Goal: Task Accomplishment & Management: Use online tool/utility

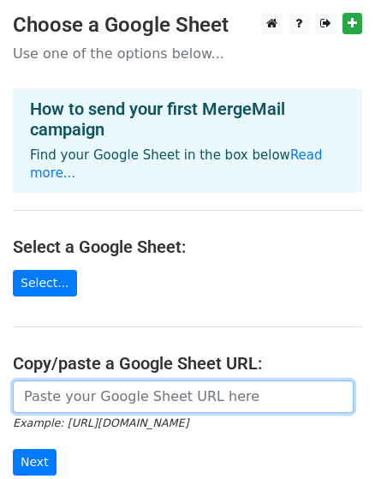
click at [48, 383] on input "url" at bounding box center [183, 396] width 341 height 33
paste input "[URL][DOMAIN_NAME]"
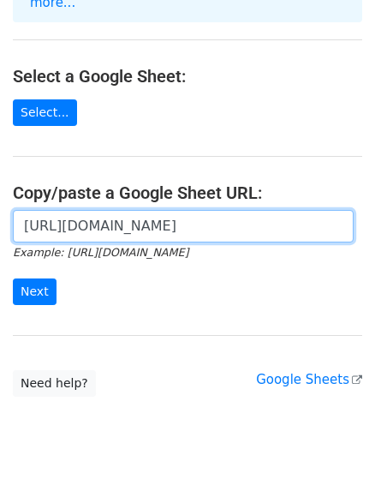
scroll to position [171, 0]
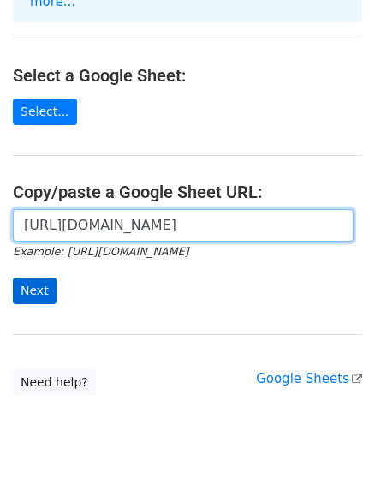
type input "[URL][DOMAIN_NAME]"
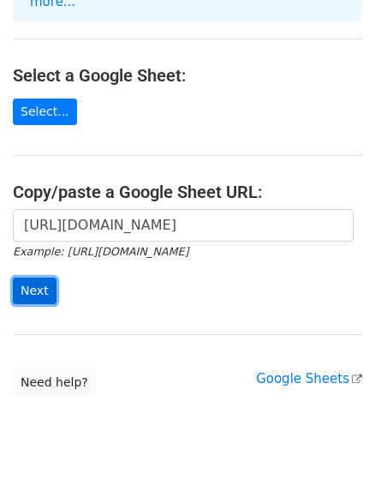
click at [29, 278] on input "Next" at bounding box center [35, 291] width 44 height 27
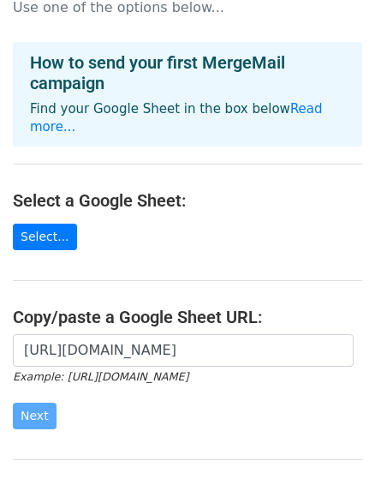
scroll to position [0, 0]
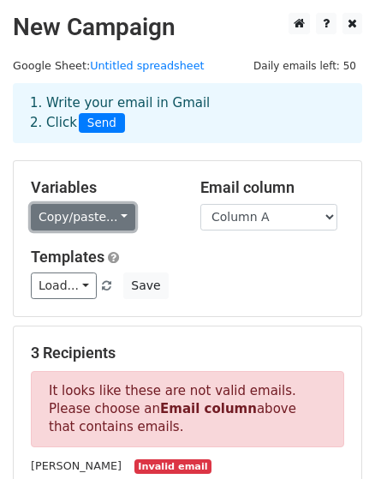
click at [106, 220] on link "Copy/paste..." at bounding box center [83, 217] width 105 height 27
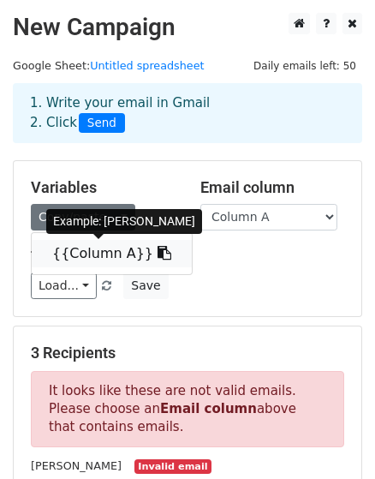
click at [97, 251] on link "{{Column A}}" at bounding box center [112, 253] width 160 height 27
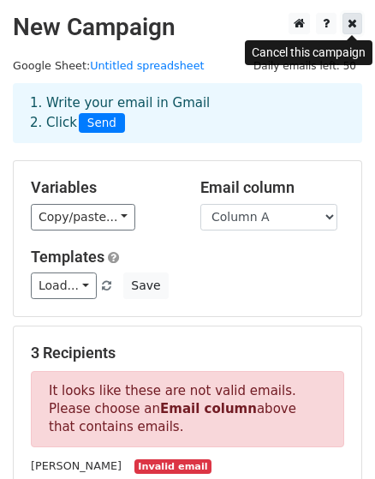
click at [353, 26] on icon at bounding box center [352, 23] width 9 height 12
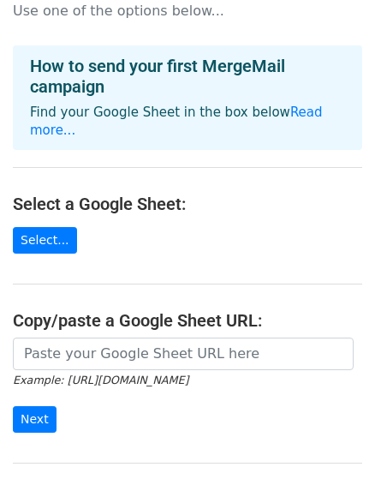
scroll to position [86, 0]
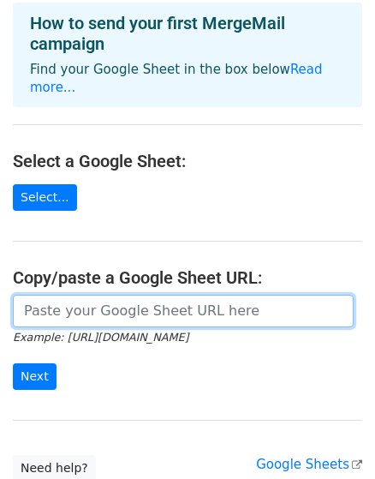
click at [87, 298] on input "url" at bounding box center [183, 311] width 341 height 33
paste input "[URL][DOMAIN_NAME]"
type input "[URL][DOMAIN_NAME]"
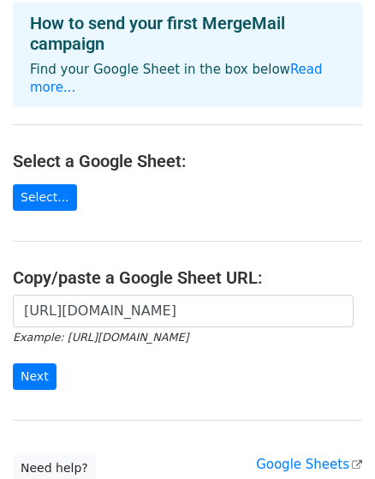
scroll to position [0, 0]
click at [38, 363] on input "Next" at bounding box center [35, 376] width 44 height 27
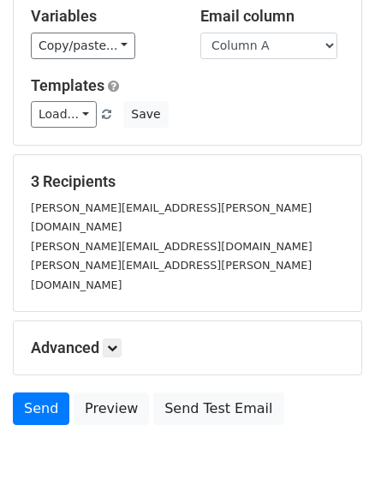
scroll to position [225, 0]
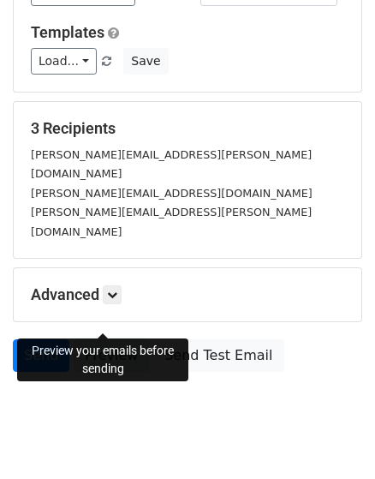
click at [102, 339] on link "Preview" at bounding box center [111, 355] width 75 height 33
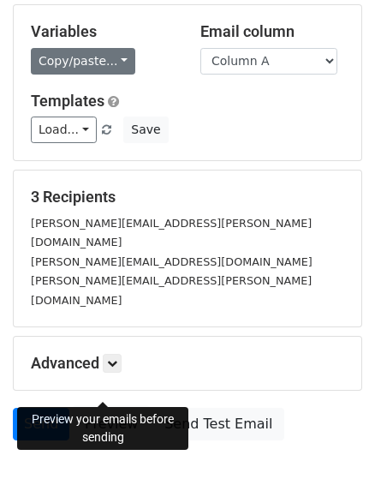
scroll to position [53, 0]
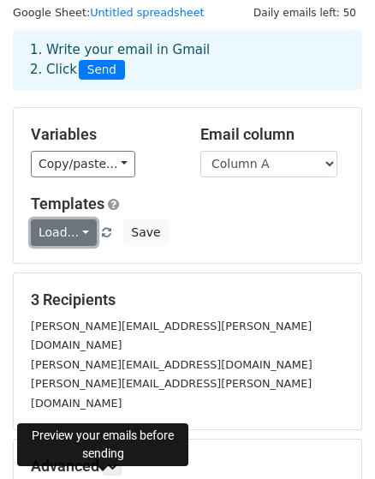
click at [59, 221] on link "Load..." at bounding box center [64, 232] width 66 height 27
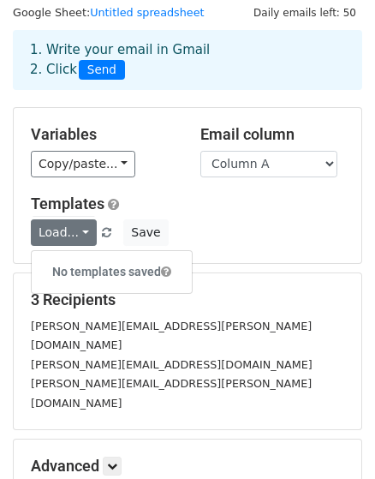
click at [231, 216] on div "Templates Load... No templates saved Save" at bounding box center [187, 221] width 339 height 52
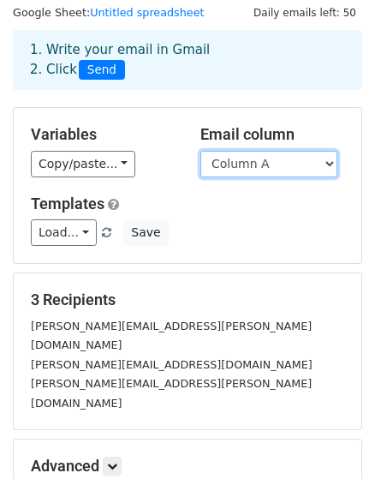
click at [249, 158] on select "Column A" at bounding box center [269, 164] width 137 height 27
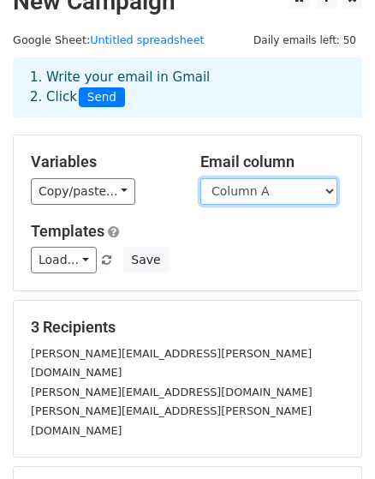
scroll to position [0, 0]
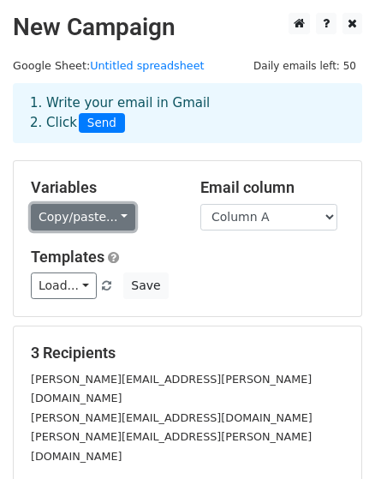
click at [68, 222] on link "Copy/paste..." at bounding box center [83, 217] width 105 height 27
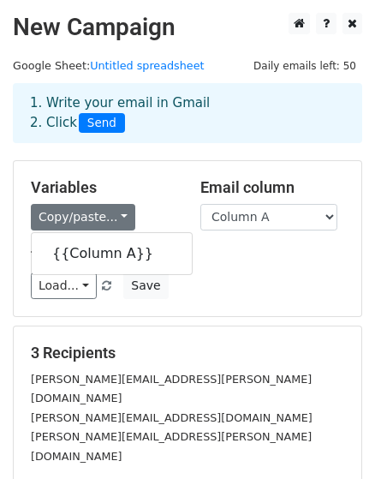
click at [210, 297] on div "Load... No templates saved Save" at bounding box center [187, 286] width 339 height 27
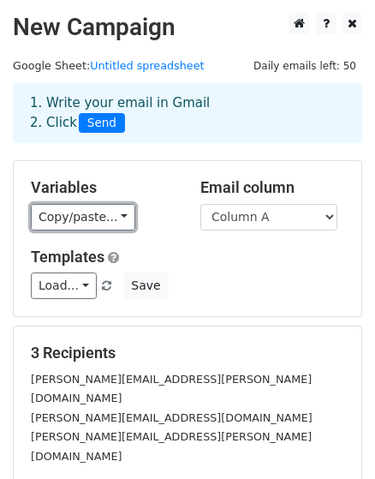
click at [102, 219] on link "Copy/paste..." at bounding box center [83, 217] width 105 height 27
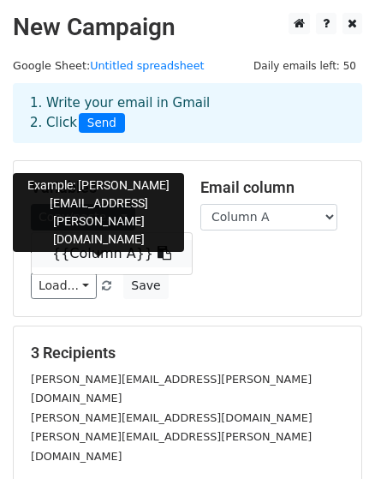
click at [158, 253] on icon at bounding box center [165, 253] width 14 height 14
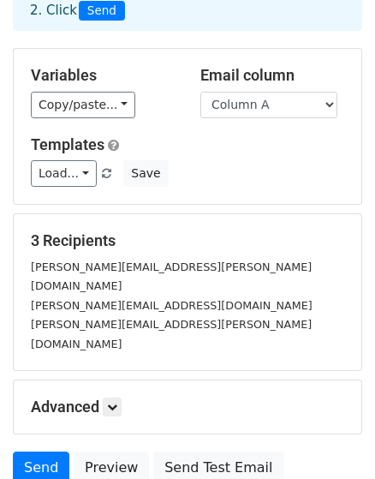
scroll to position [225, 0]
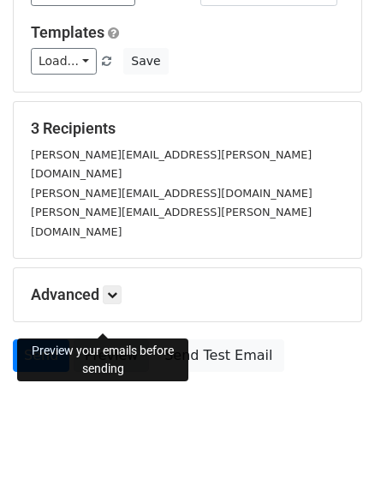
click at [108, 339] on link "Preview" at bounding box center [111, 355] width 75 height 33
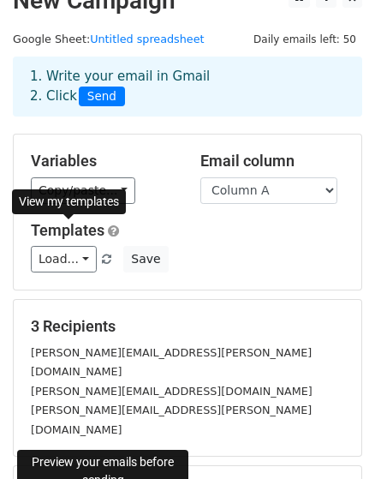
scroll to position [0, 0]
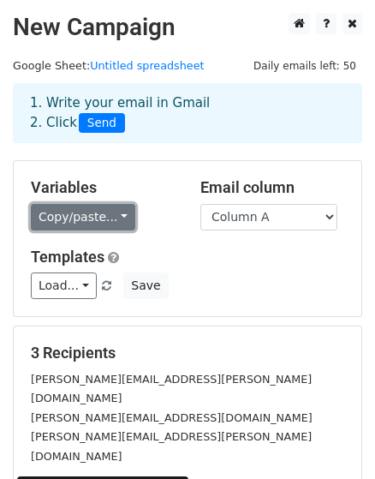
click at [91, 211] on link "Copy/paste..." at bounding box center [83, 217] width 105 height 27
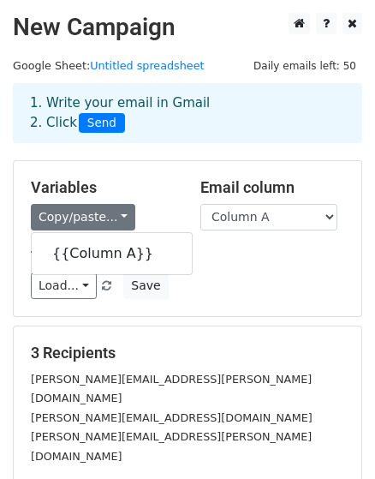
drag, startPoint x: 134, startPoint y: 203, endPoint x: 105, endPoint y: 209, distance: 29.7
click at [134, 202] on div "Variables Copy/paste... {{Column A}}" at bounding box center [103, 204] width 170 height 52
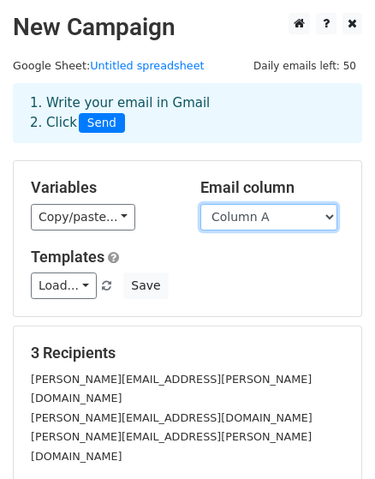
click at [304, 216] on select "Column A" at bounding box center [269, 217] width 137 height 27
drag, startPoint x: 247, startPoint y: 278, endPoint x: 247, endPoint y: 245, distance: 32.6
click at [247, 278] on div "Load... No templates saved Save" at bounding box center [187, 286] width 339 height 27
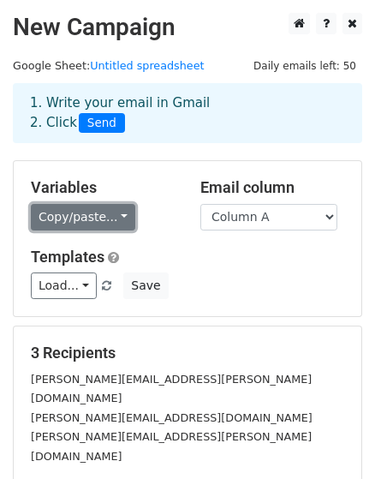
click at [98, 213] on link "Copy/paste..." at bounding box center [83, 217] width 105 height 27
click at [122, 214] on link "Copy/paste..." at bounding box center [83, 217] width 105 height 27
click at [102, 216] on link "Copy/paste..." at bounding box center [83, 217] width 105 height 27
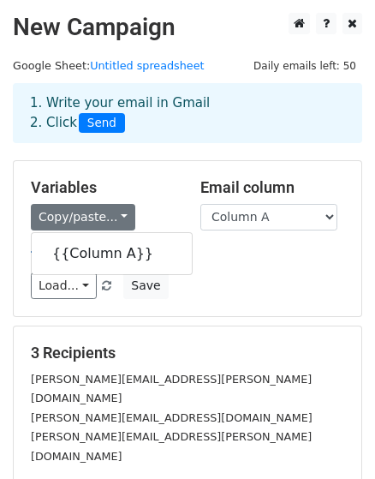
drag, startPoint x: 75, startPoint y: 268, endPoint x: 75, endPoint y: 259, distance: 9.5
click at [75, 264] on div "{{Column A}}" at bounding box center [112, 253] width 162 height 43
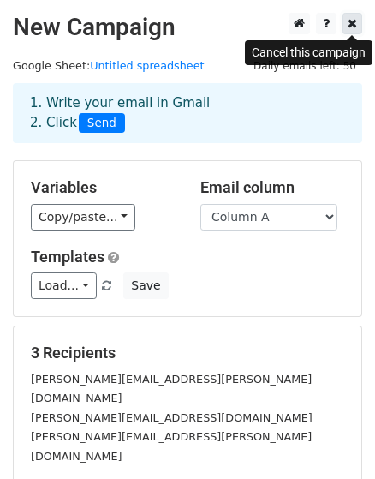
click at [356, 20] on icon at bounding box center [352, 23] width 9 height 12
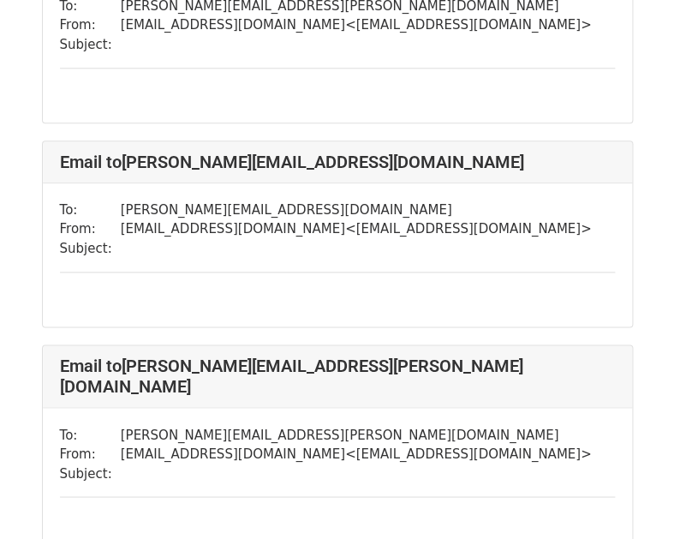
scroll to position [428, 0]
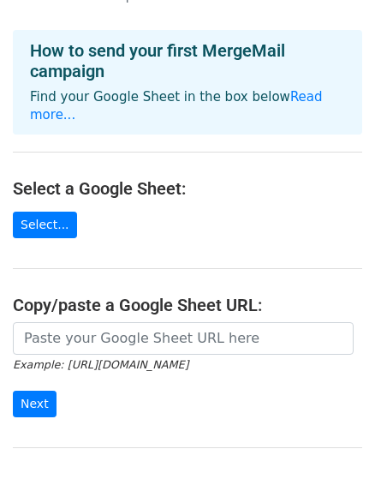
scroll to position [86, 0]
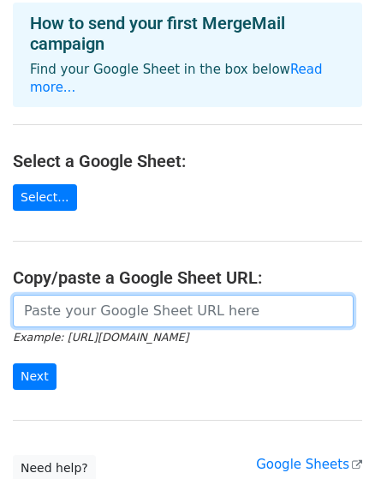
click at [84, 300] on input "url" at bounding box center [183, 311] width 341 height 33
paste input "https://docs.google.com/spreadsheets/d/142GtRrSgPWSMnI_zvKkELb6pjgBaezRurpHizvk…"
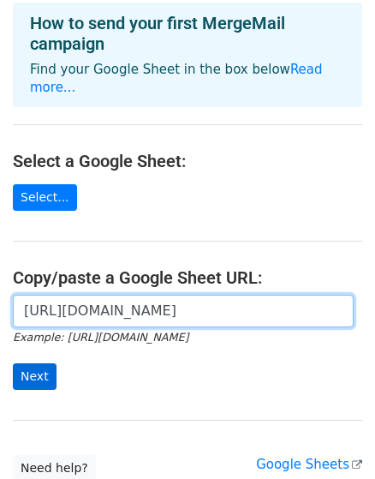
scroll to position [0, 357]
type input "https://docs.google.com/spreadsheets/d/142GtRrSgPWSMnI_zvKkELb6pjgBaezRurpHizvk…"
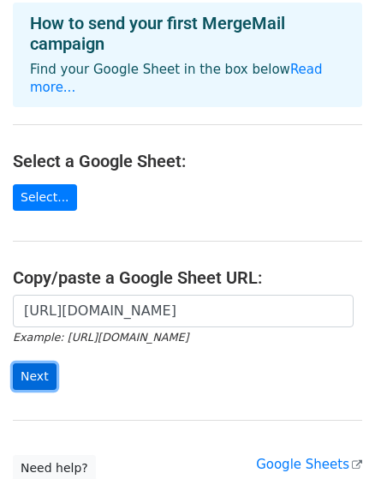
click at [32, 363] on input "Next" at bounding box center [35, 376] width 44 height 27
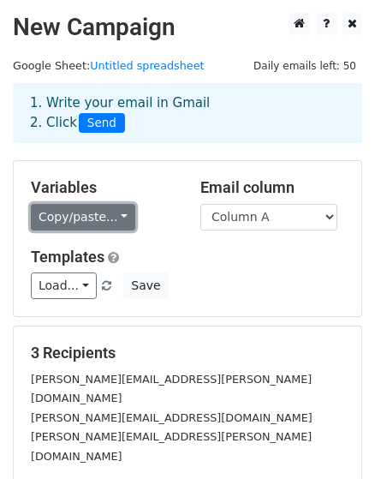
click at [78, 217] on link "Copy/paste..." at bounding box center [83, 217] width 105 height 27
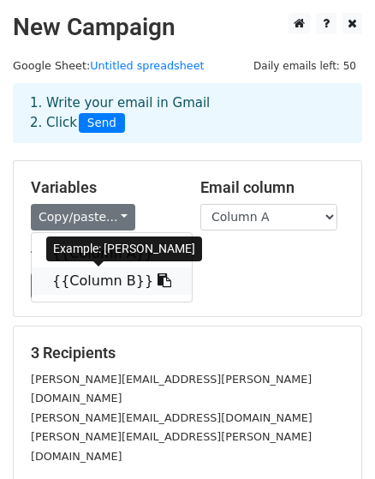
click at [72, 284] on link "{{Column B}}" at bounding box center [112, 280] width 160 height 27
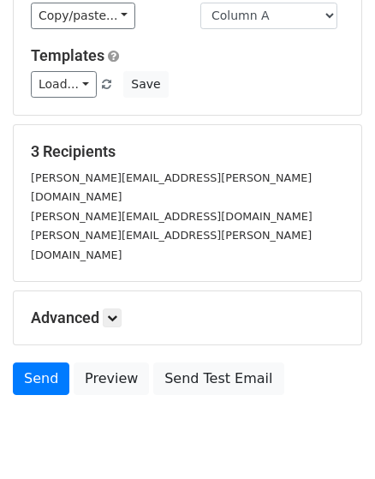
scroll to position [225, 0]
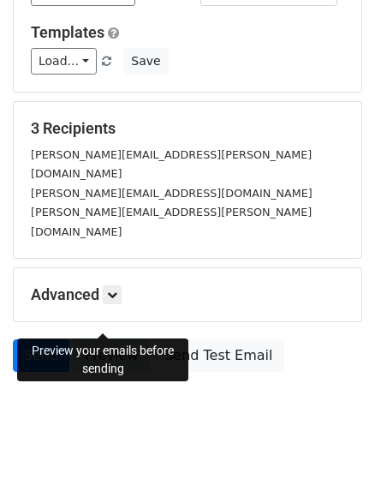
click at [117, 339] on link "Preview" at bounding box center [111, 355] width 75 height 33
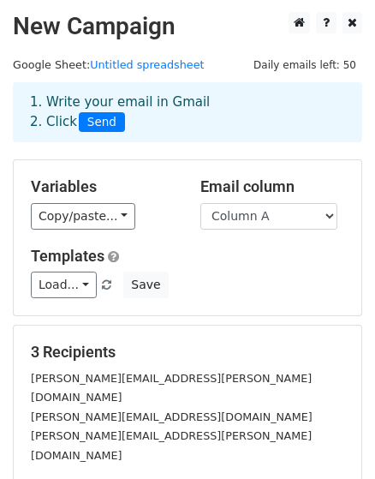
scroll to position [0, 0]
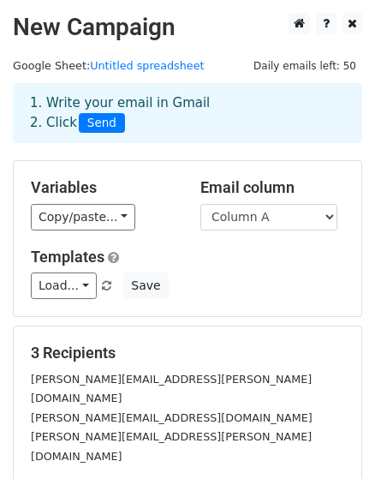
click at [242, 201] on div "Email column Column A Column B" at bounding box center [273, 204] width 170 height 52
click at [242, 223] on select "Column A Column B" at bounding box center [269, 217] width 137 height 27
drag, startPoint x: 177, startPoint y: 301, endPoint x: 177, endPoint y: 290, distance: 11.1
click at [177, 301] on div "Variables Copy/paste... {{Column A}} {{Column B}} Email column Column A Column …" at bounding box center [188, 238] width 348 height 155
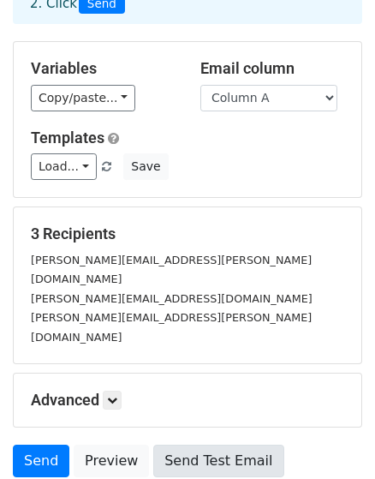
scroll to position [225, 0]
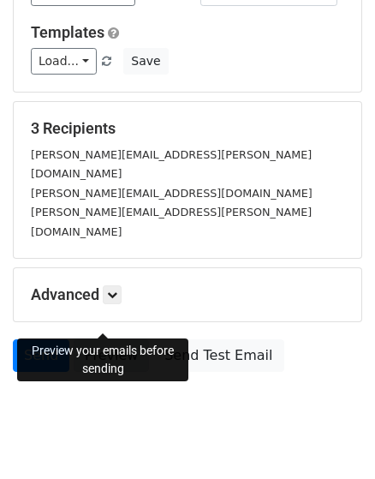
click at [93, 339] on link "Preview" at bounding box center [111, 355] width 75 height 33
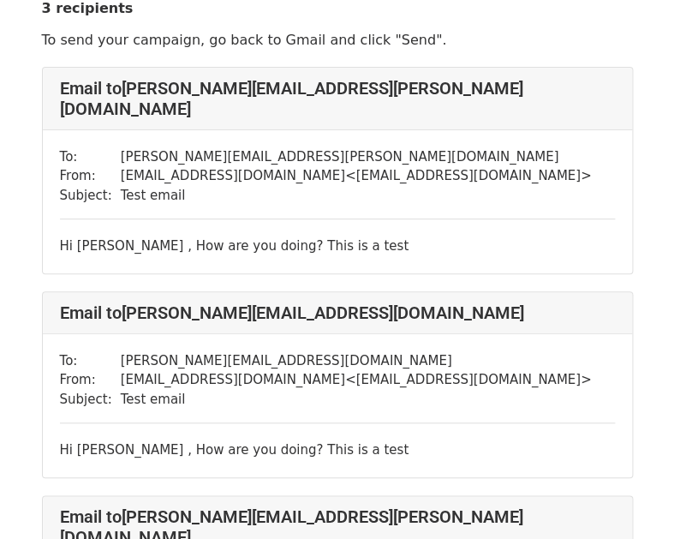
scroll to position [86, 0]
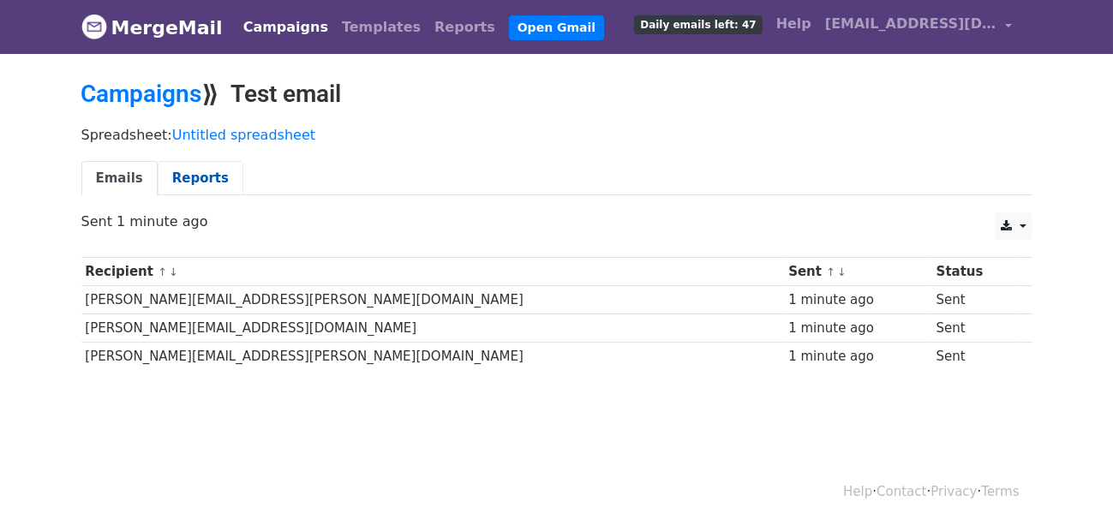
click at [169, 171] on link "Reports" at bounding box center [201, 178] width 86 height 35
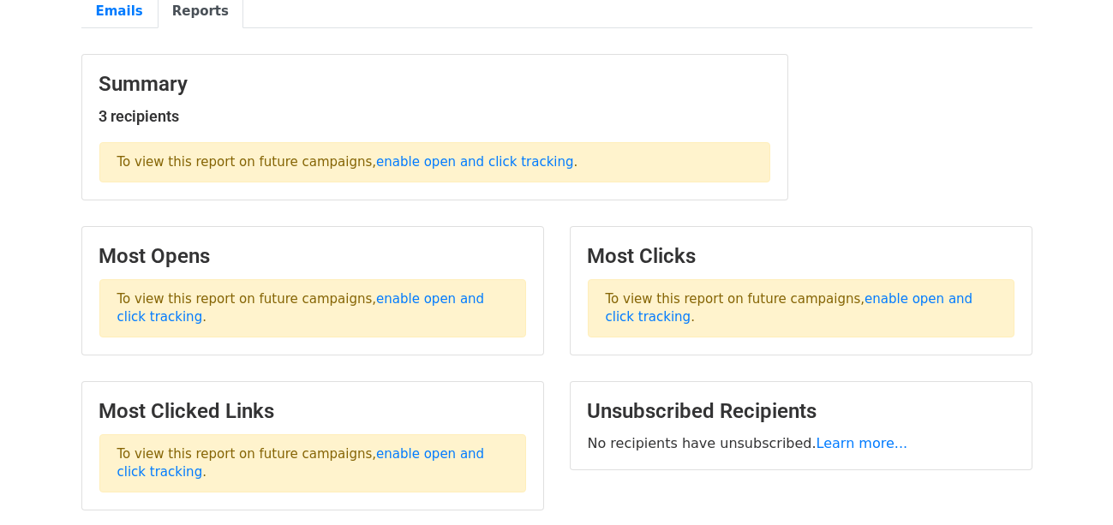
scroll to position [171, 0]
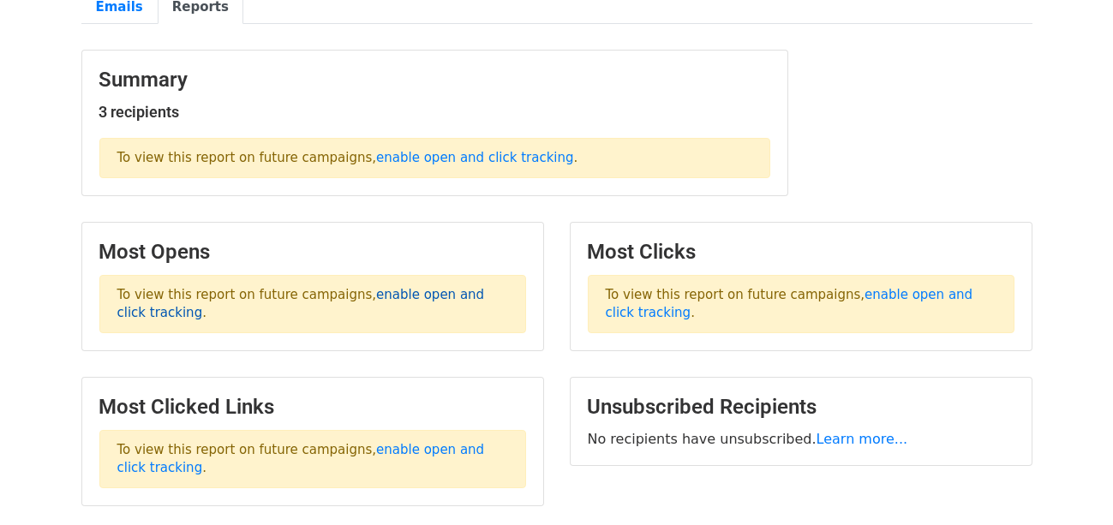
click at [422, 298] on link "enable open and click tracking" at bounding box center [301, 303] width 368 height 33
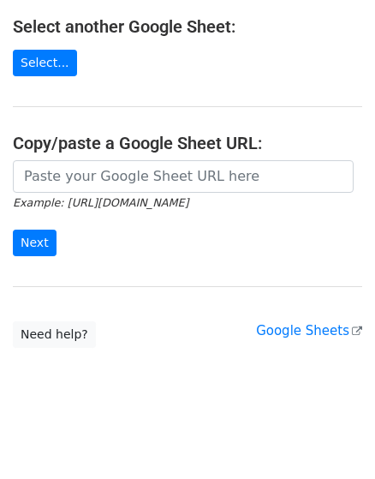
scroll to position [31, 0]
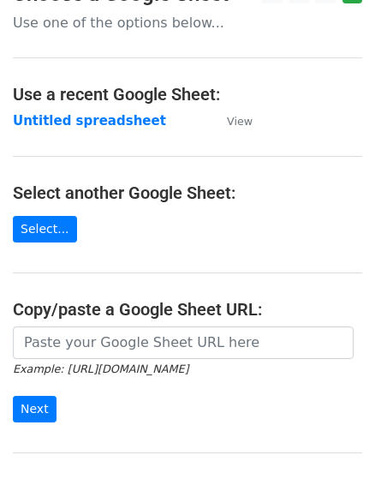
click at [62, 316] on h4 "Copy/paste a Google Sheet URL:" at bounding box center [188, 309] width 350 height 21
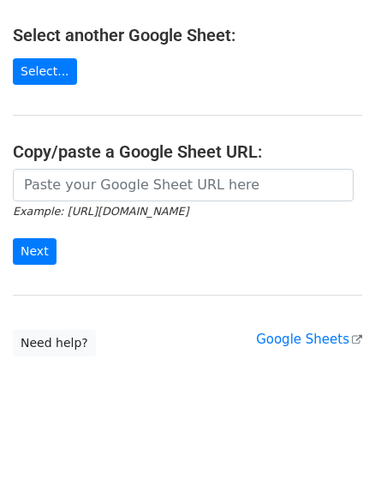
scroll to position [202, 0]
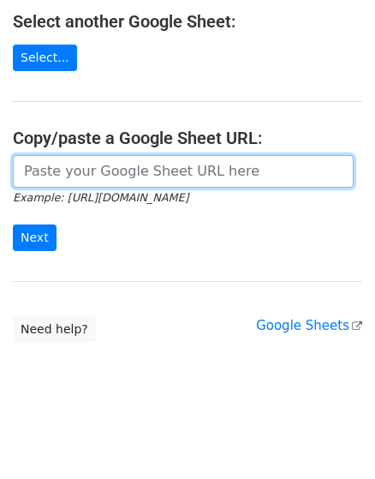
click at [111, 186] on input "url" at bounding box center [183, 171] width 341 height 33
paste input "[URL][DOMAIN_NAME]"
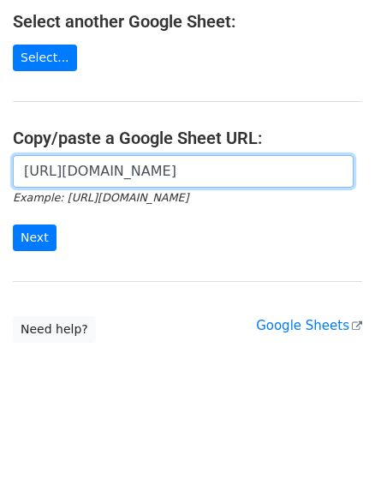
scroll to position [0, 357]
type input "[URL][DOMAIN_NAME]"
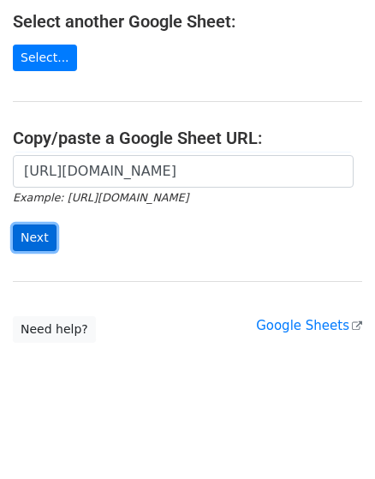
scroll to position [0, 0]
click at [30, 237] on input "Next" at bounding box center [35, 238] width 44 height 27
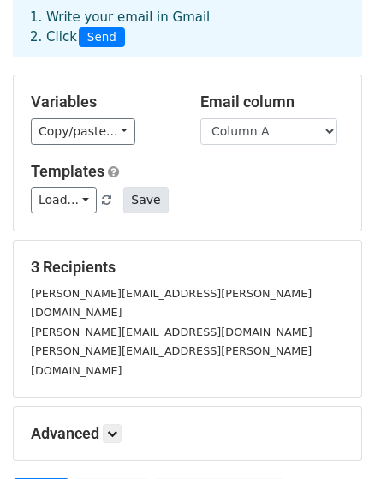
scroll to position [171, 0]
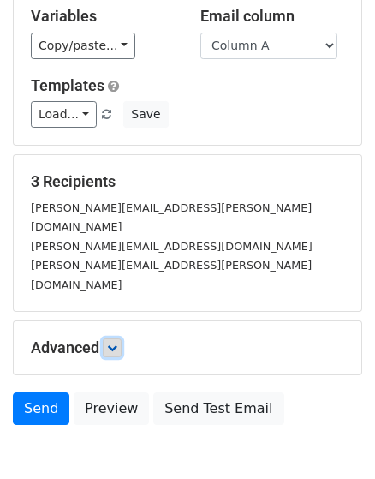
click at [111, 338] on link at bounding box center [112, 347] width 19 height 19
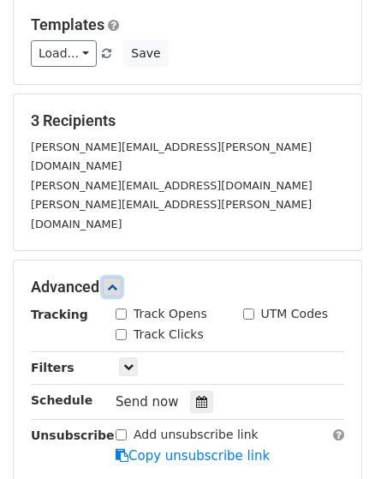
scroll to position [343, 0]
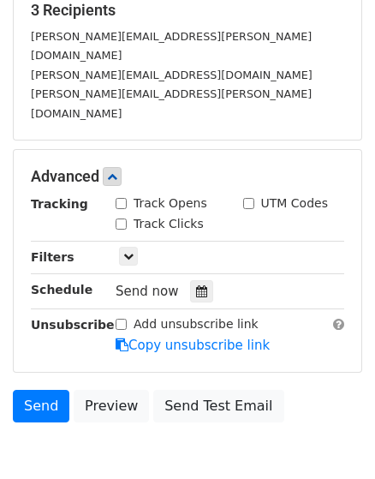
click at [129, 195] on div "Track Opens" at bounding box center [162, 204] width 92 height 18
click at [122, 219] on input "Track Clicks" at bounding box center [121, 224] width 11 height 11
checkbox input "true"
click at [122, 198] on input "Track Opens" at bounding box center [121, 203] width 11 height 11
checkbox input "true"
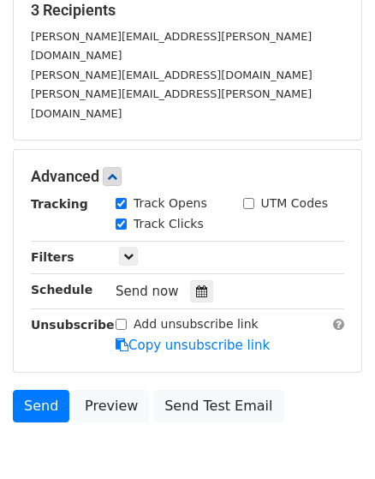
click at [246, 198] on input "UTM Codes" at bounding box center [248, 203] width 11 height 11
checkbox input "true"
click at [132, 251] on icon at bounding box center [128, 256] width 10 height 10
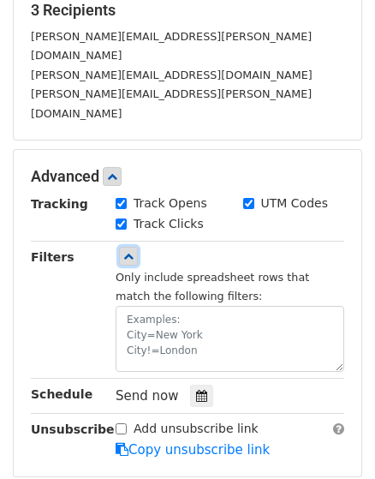
click at [132, 251] on icon at bounding box center [128, 256] width 10 height 10
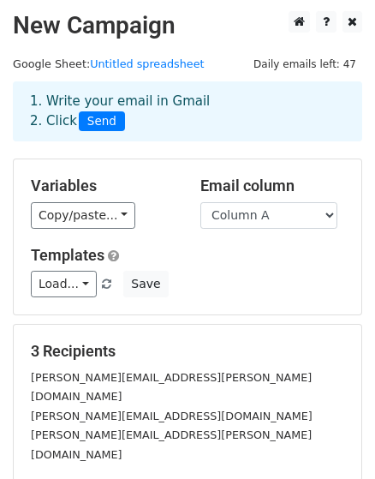
scroll to position [0, 0]
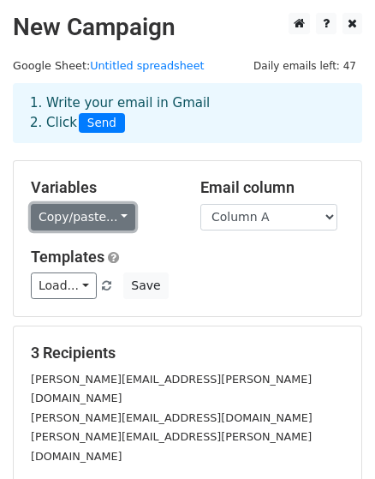
click at [109, 216] on link "Copy/paste..." at bounding box center [83, 217] width 105 height 27
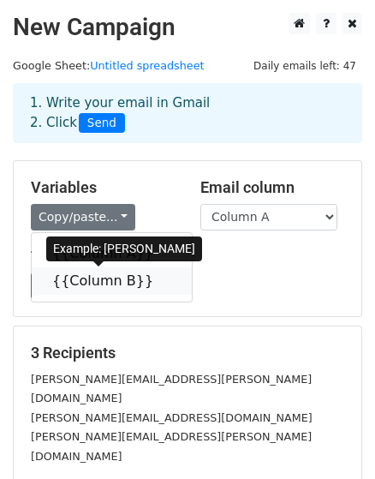
click at [73, 285] on link "{{Column B}}" at bounding box center [112, 280] width 160 height 27
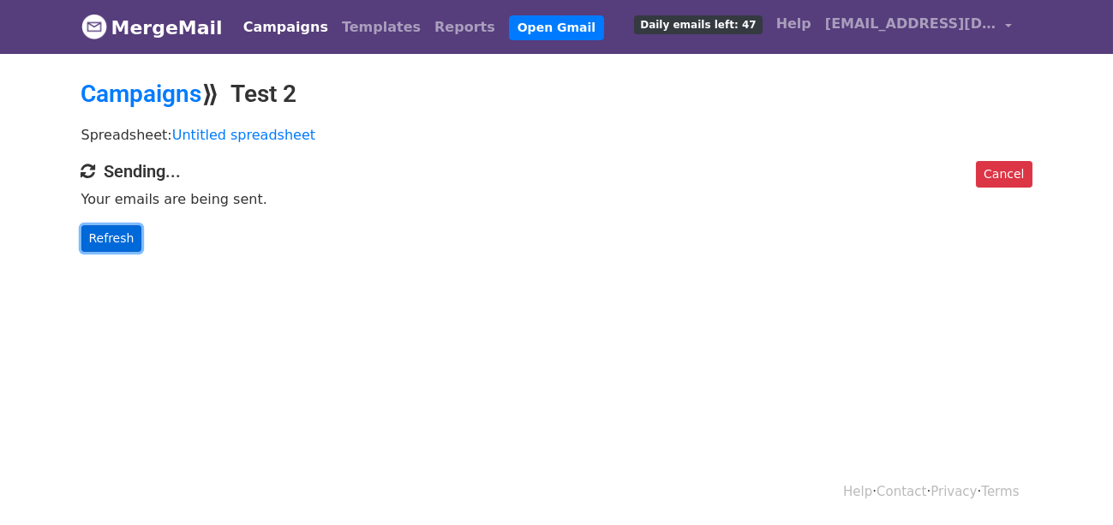
click at [121, 231] on link "Refresh" at bounding box center [111, 238] width 61 height 27
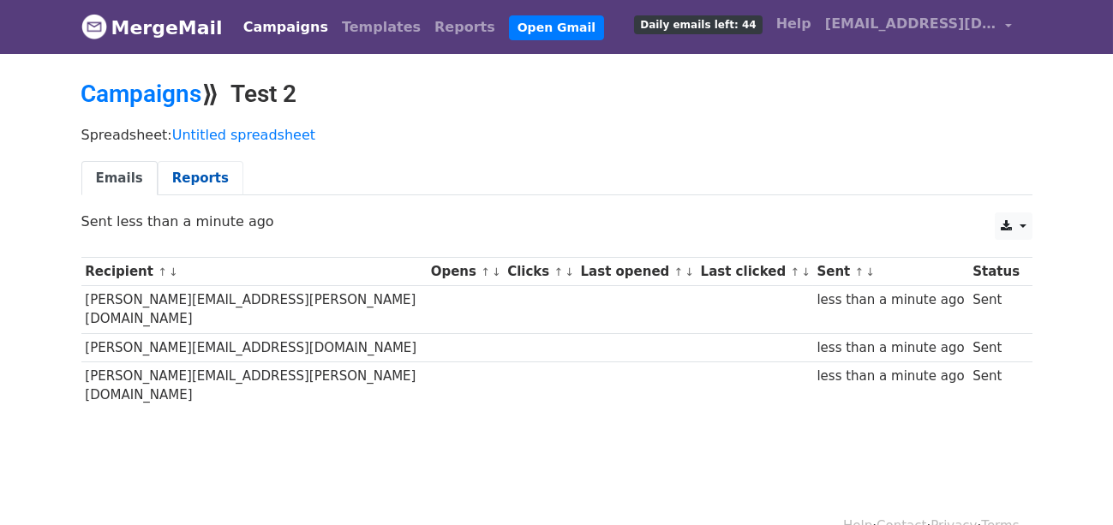
click at [195, 171] on link "Reports" at bounding box center [201, 178] width 86 height 35
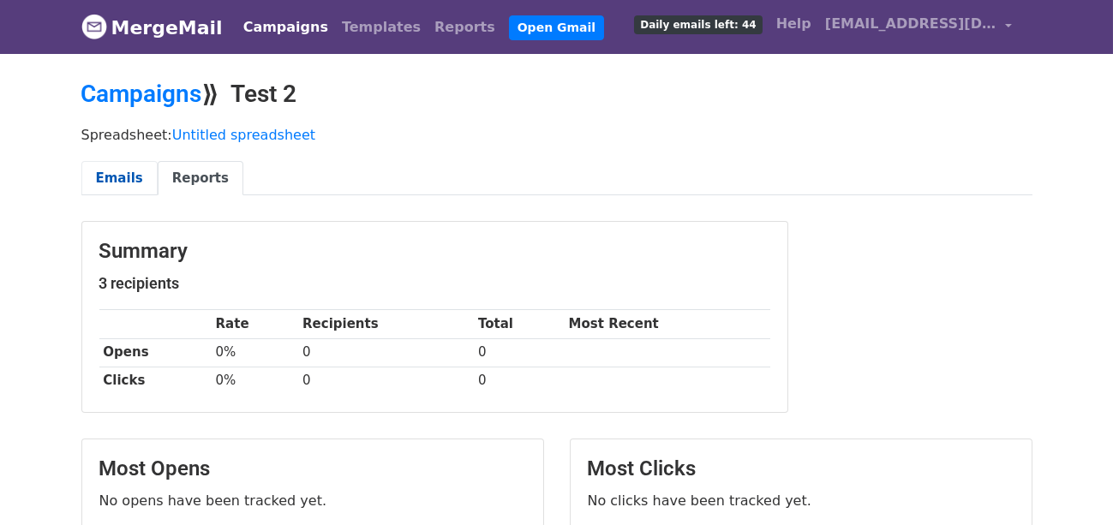
click at [111, 174] on link "Emails" at bounding box center [119, 178] width 76 height 35
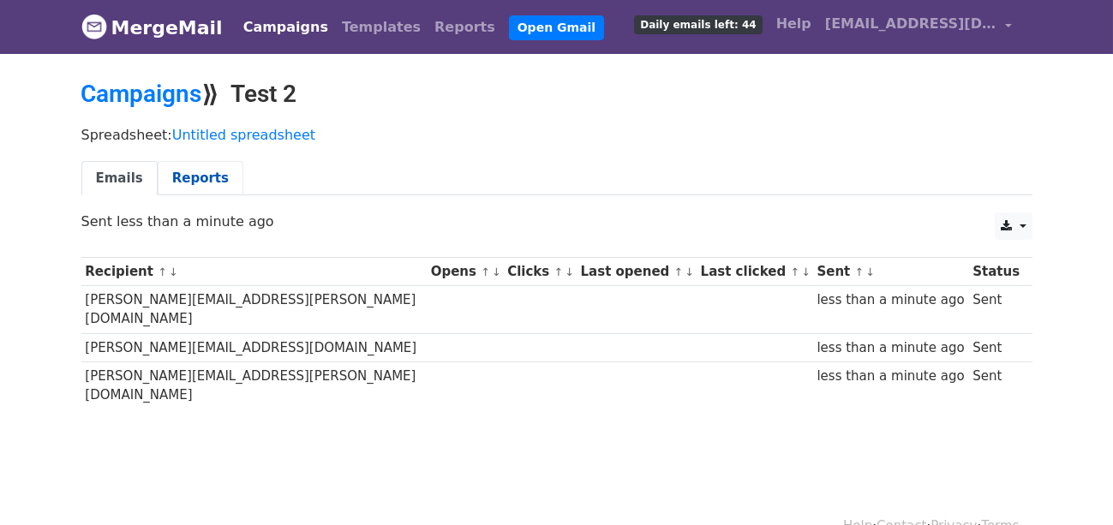
click at [171, 175] on link "Reports" at bounding box center [201, 178] width 86 height 35
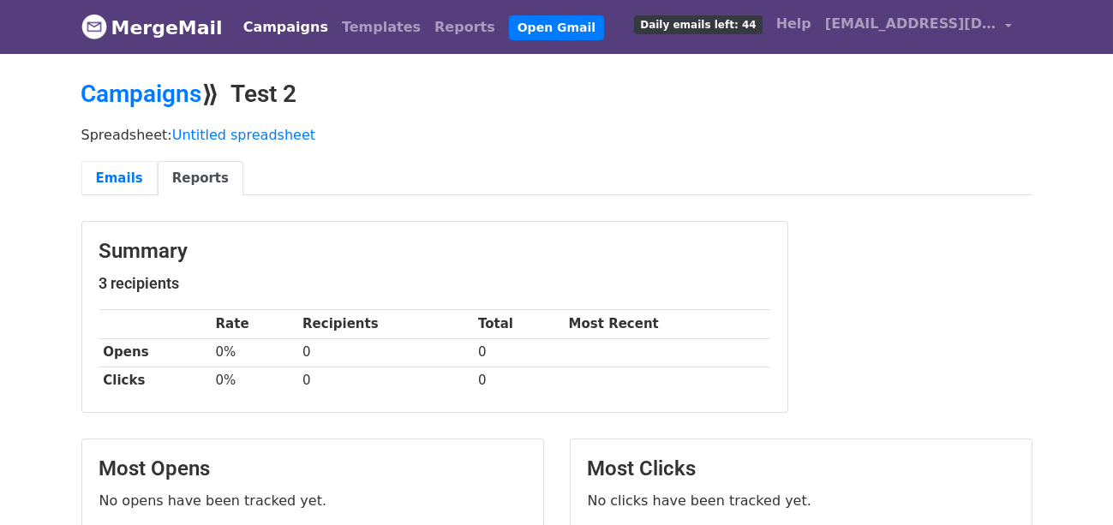
click at [117, 177] on link "Emails" at bounding box center [119, 178] width 76 height 35
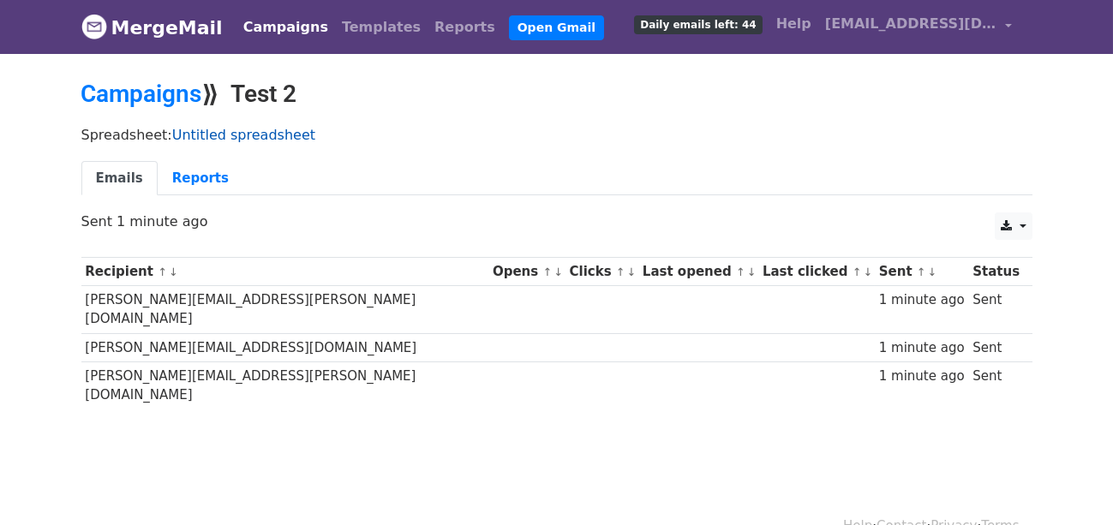
scroll to position [2, 0]
